Goal: Transaction & Acquisition: Purchase product/service

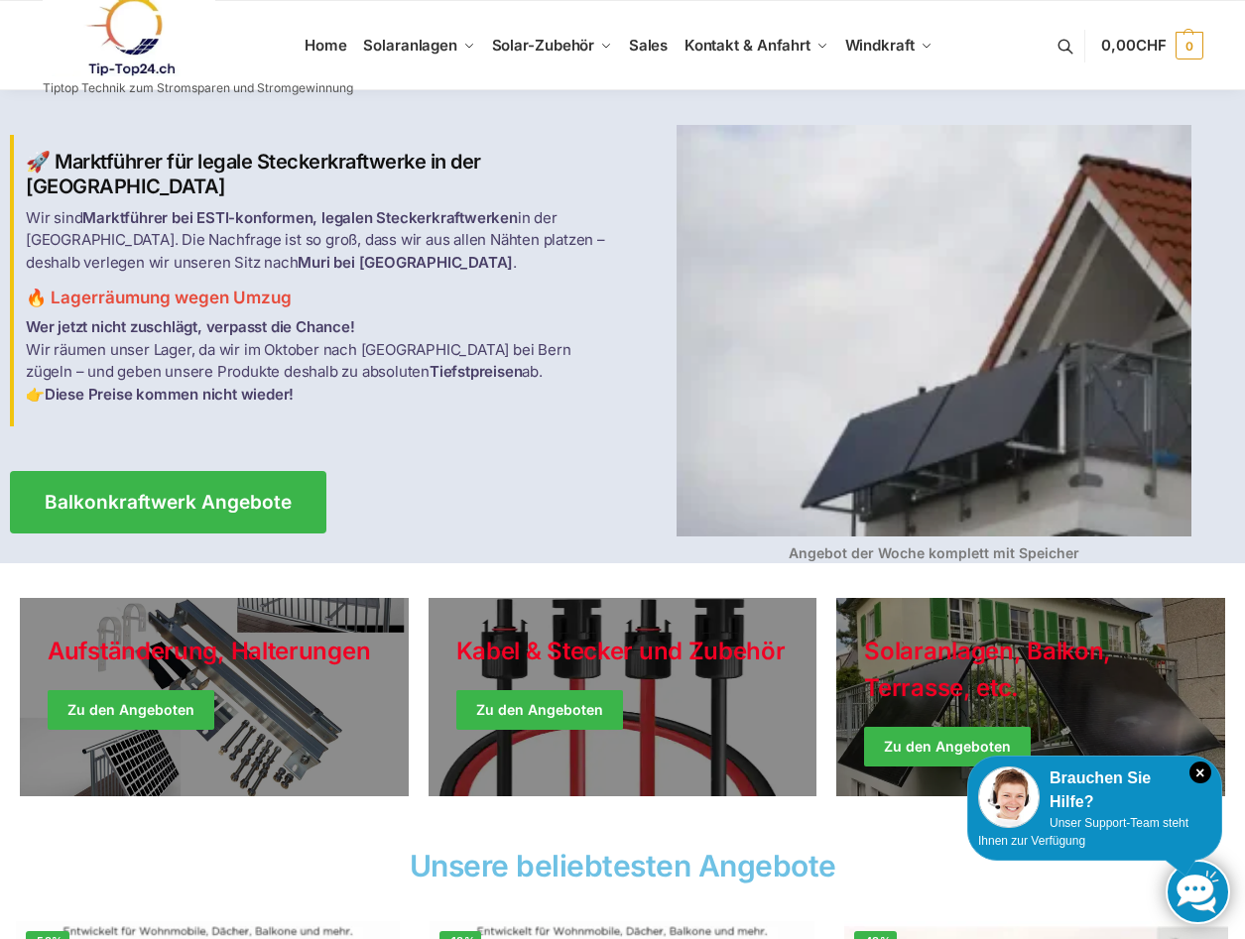
click at [335, 35] on link at bounding box center [198, 36] width 310 height 80
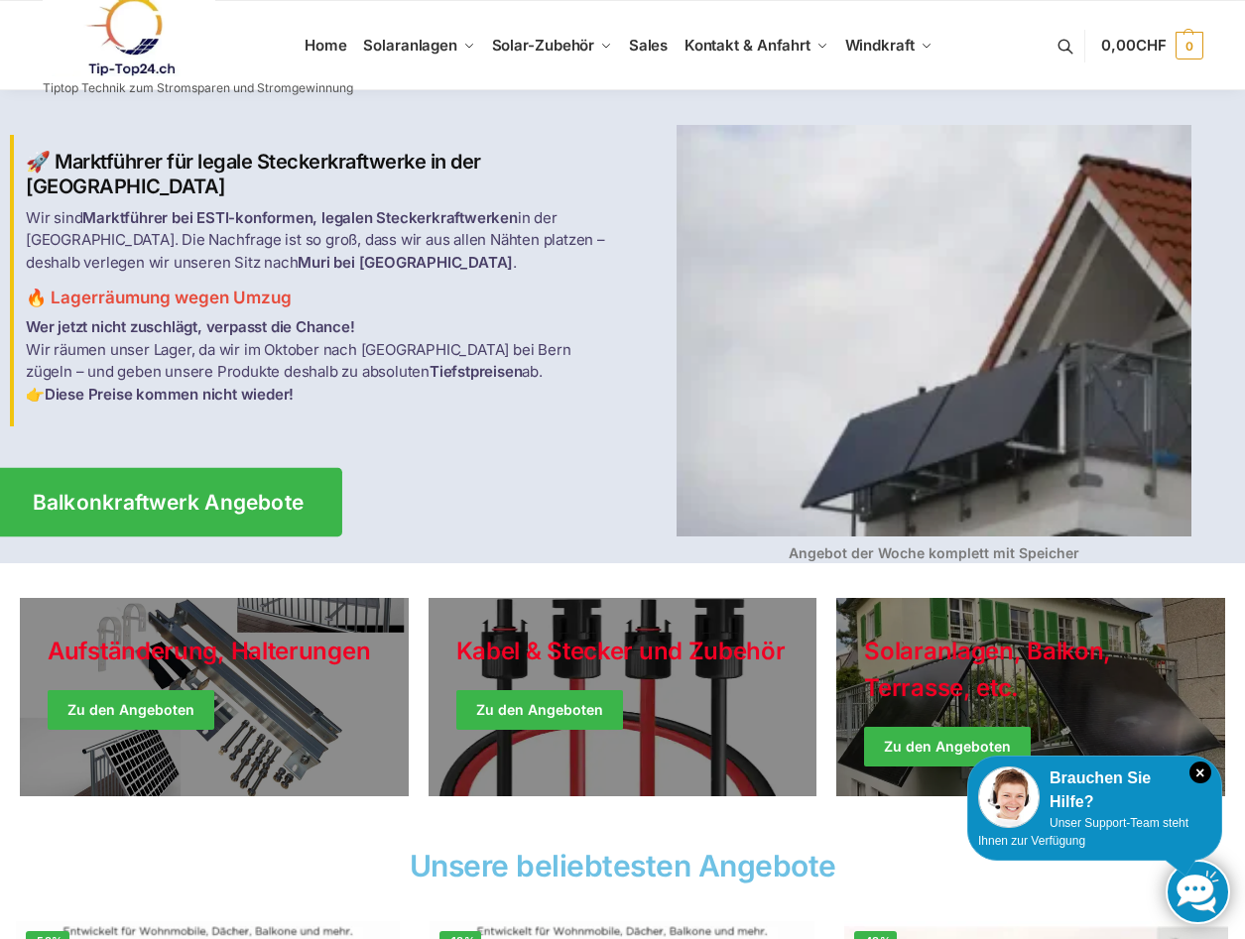
click at [231, 494] on span "Balkonkraftwerk Angebote" at bounding box center [169, 502] width 272 height 21
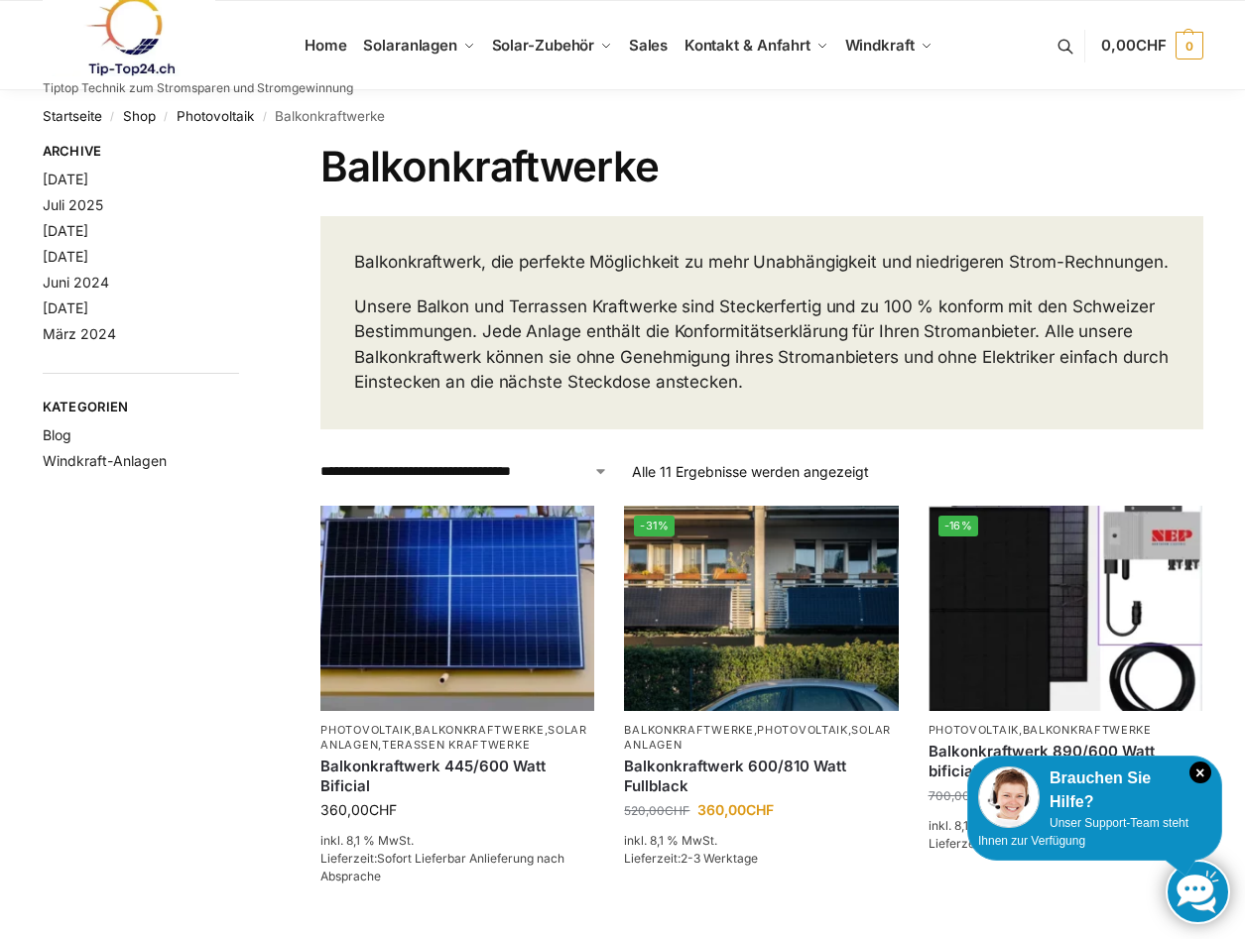
click at [144, 31] on img at bounding box center [130, 36] width 174 height 80
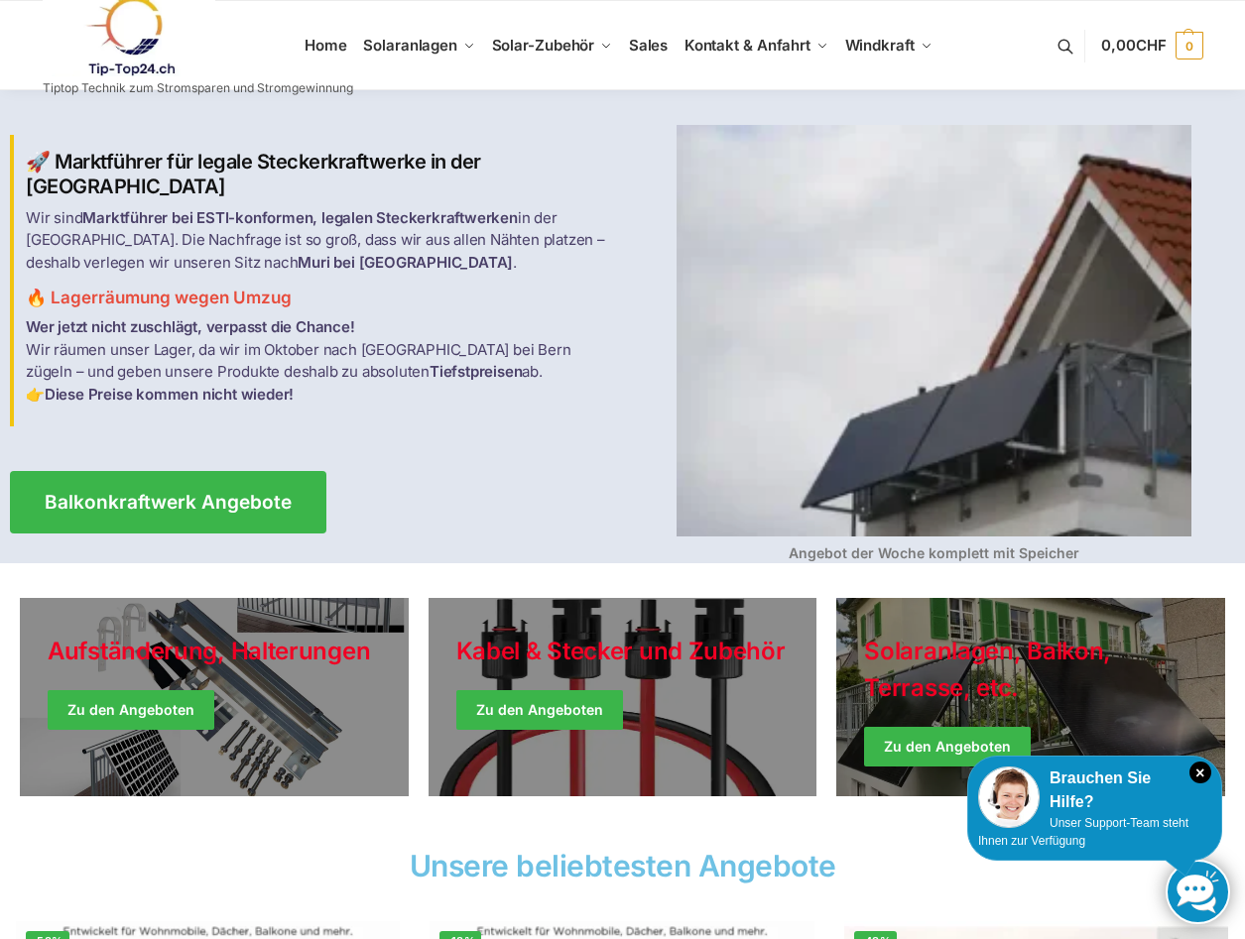
click at [117, 43] on img at bounding box center [130, 36] width 174 height 80
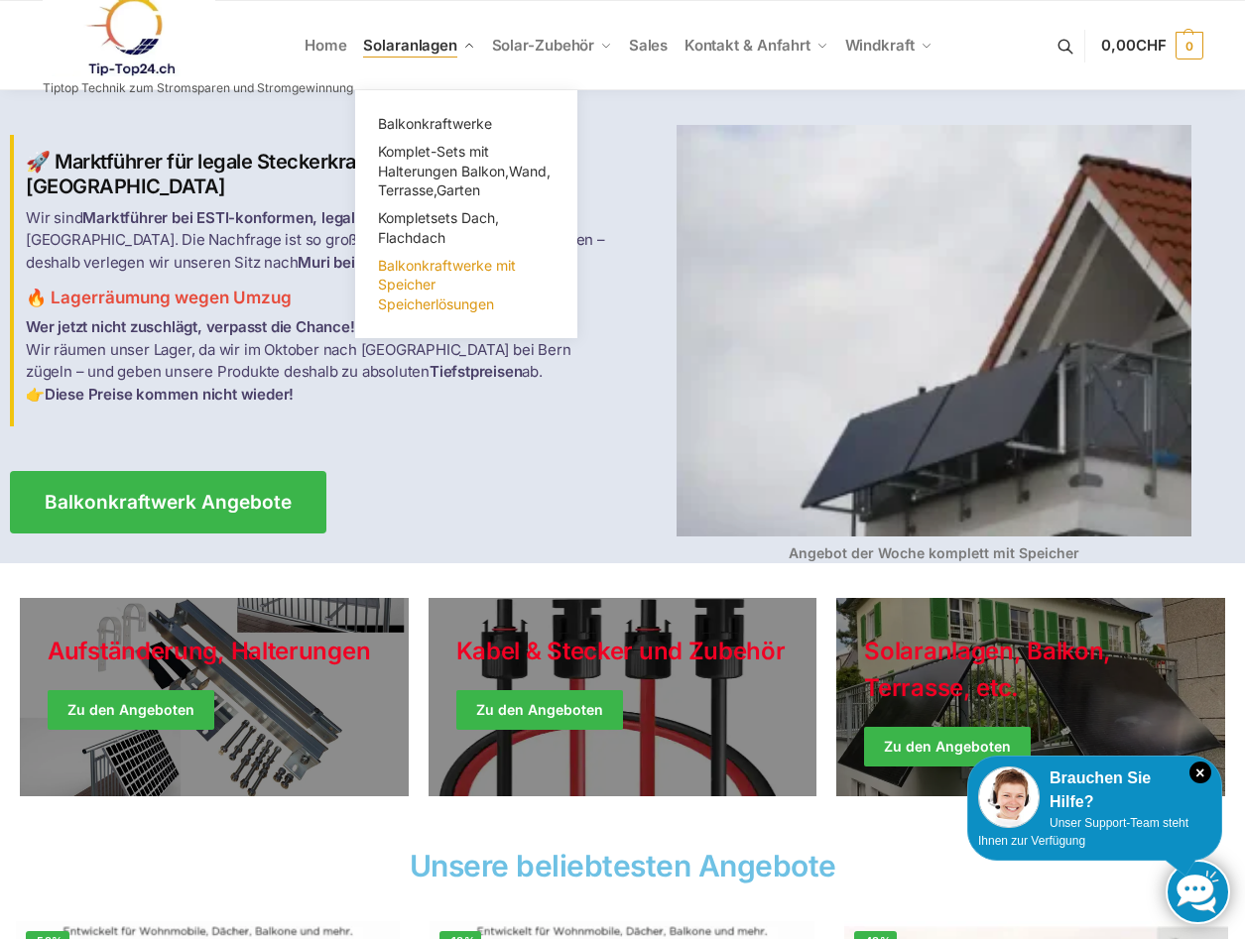
click at [436, 301] on span "Balkonkraftwerke mit Speicher Speicherlösungen" at bounding box center [447, 285] width 138 height 56
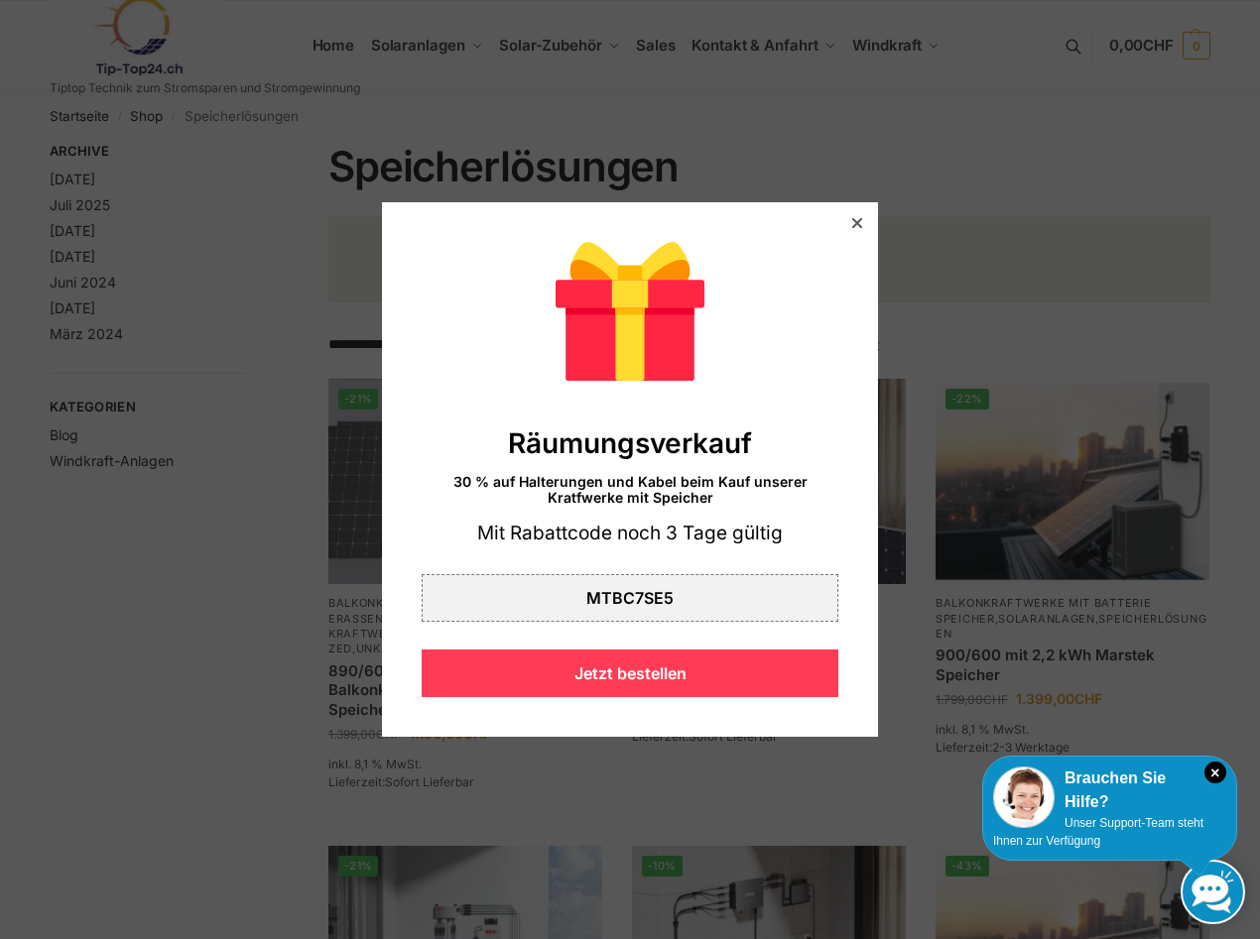
click at [597, 679] on div "Jetzt bestellen" at bounding box center [630, 674] width 417 height 48
click at [607, 678] on div "Jetzt bestellen" at bounding box center [630, 674] width 417 height 48
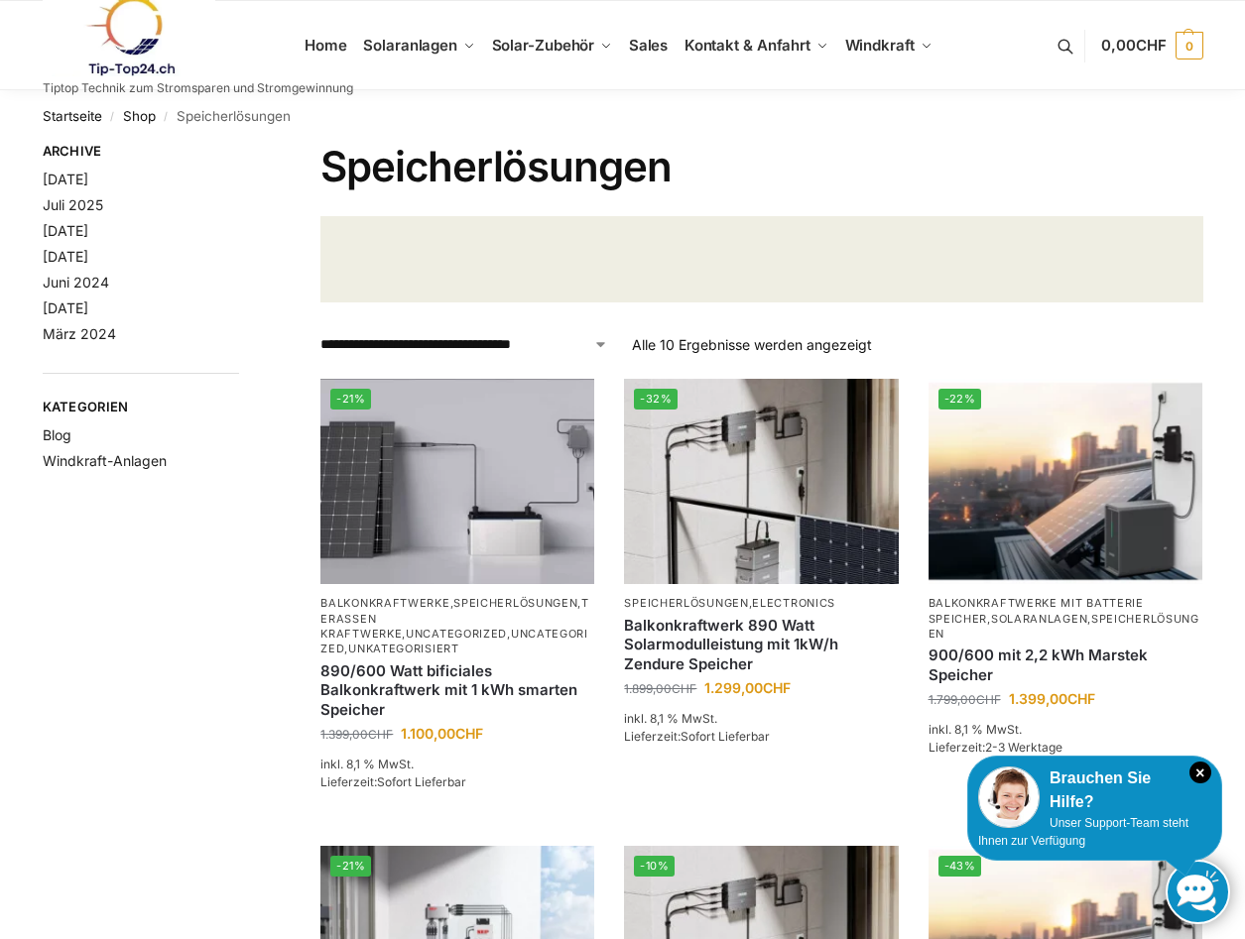
click at [789, 255] on header at bounding box center [761, 259] width 882 height 86
click at [541, 46] on span "Solar-Zubehör" at bounding box center [543, 45] width 103 height 19
